Goal: Check status: Check status

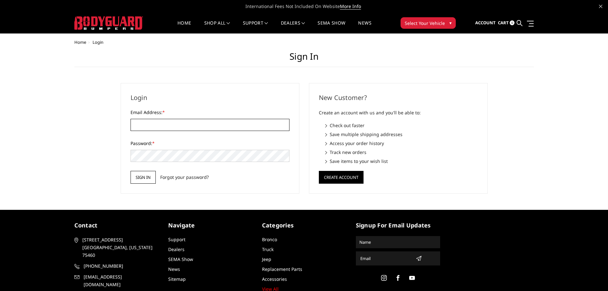
type input "[EMAIL_ADDRESS][DOMAIN_NAME]"
click at [146, 173] on input "Sign in" at bounding box center [143, 177] width 25 height 13
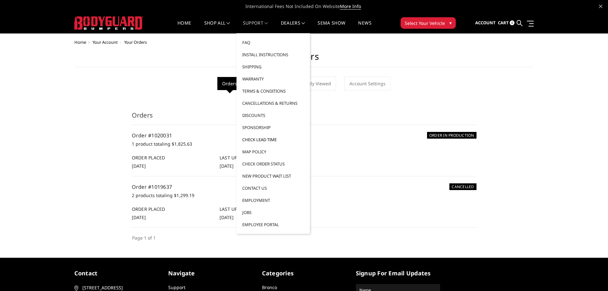
click at [262, 140] on link "Check Lead Time" at bounding box center [273, 139] width 68 height 12
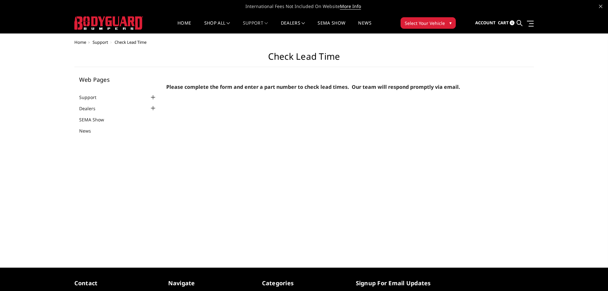
select select "US"
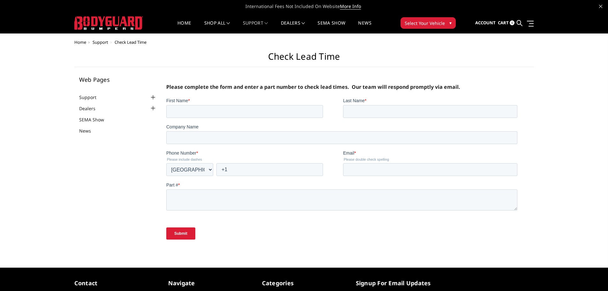
click at [154, 107] on div at bounding box center [153, 108] width 8 height 8
click at [491, 22] on span "Account" at bounding box center [485, 23] width 20 height 6
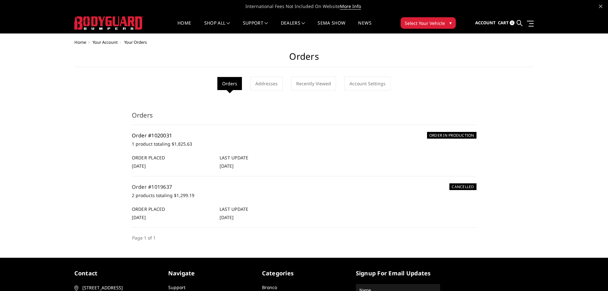
click at [156, 132] on link "Order #1020031" at bounding box center [152, 135] width 41 height 7
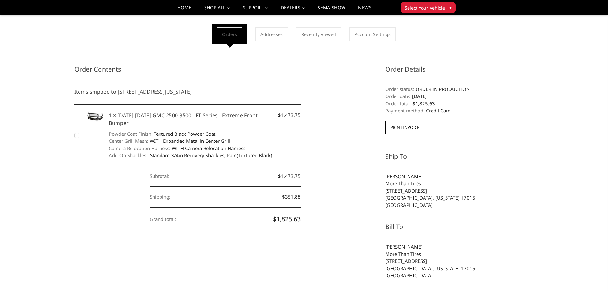
scroll to position [32, 0]
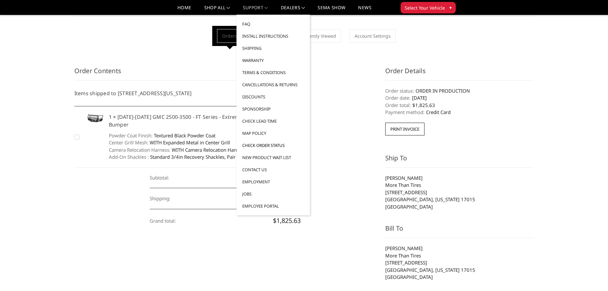
click at [261, 147] on link "Check Order Status" at bounding box center [273, 145] width 68 height 12
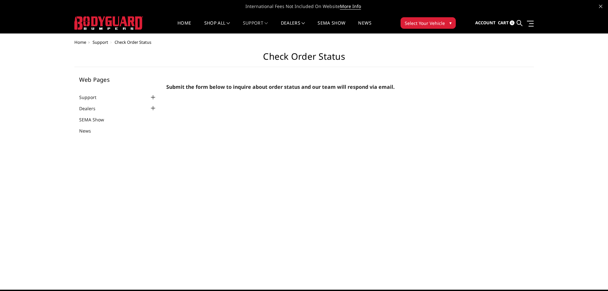
select select "US"
